Goal: Find specific page/section: Find specific page/section

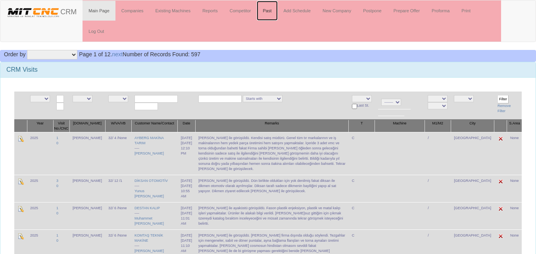
click at [272, 13] on link "Past" at bounding box center [267, 11] width 21 height 20
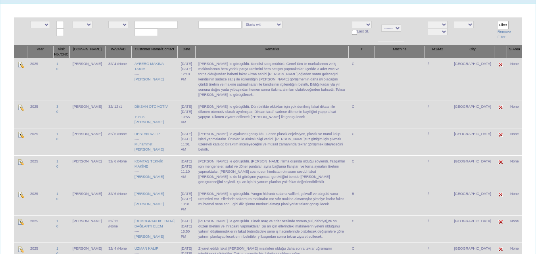
scroll to position [79, 0]
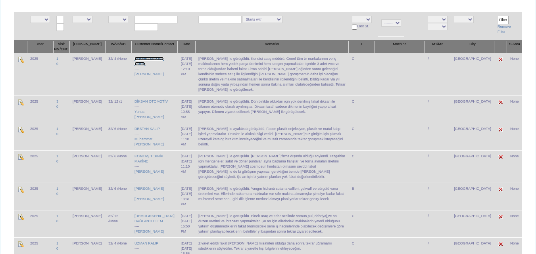
click at [142, 65] on link "AYBERG MAKİNA TARIM" at bounding box center [148, 61] width 29 height 9
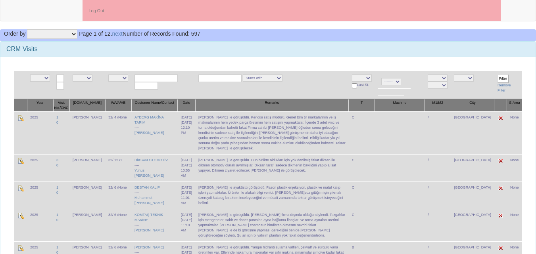
scroll to position [0, 0]
